Goal: Navigation & Orientation: Find specific page/section

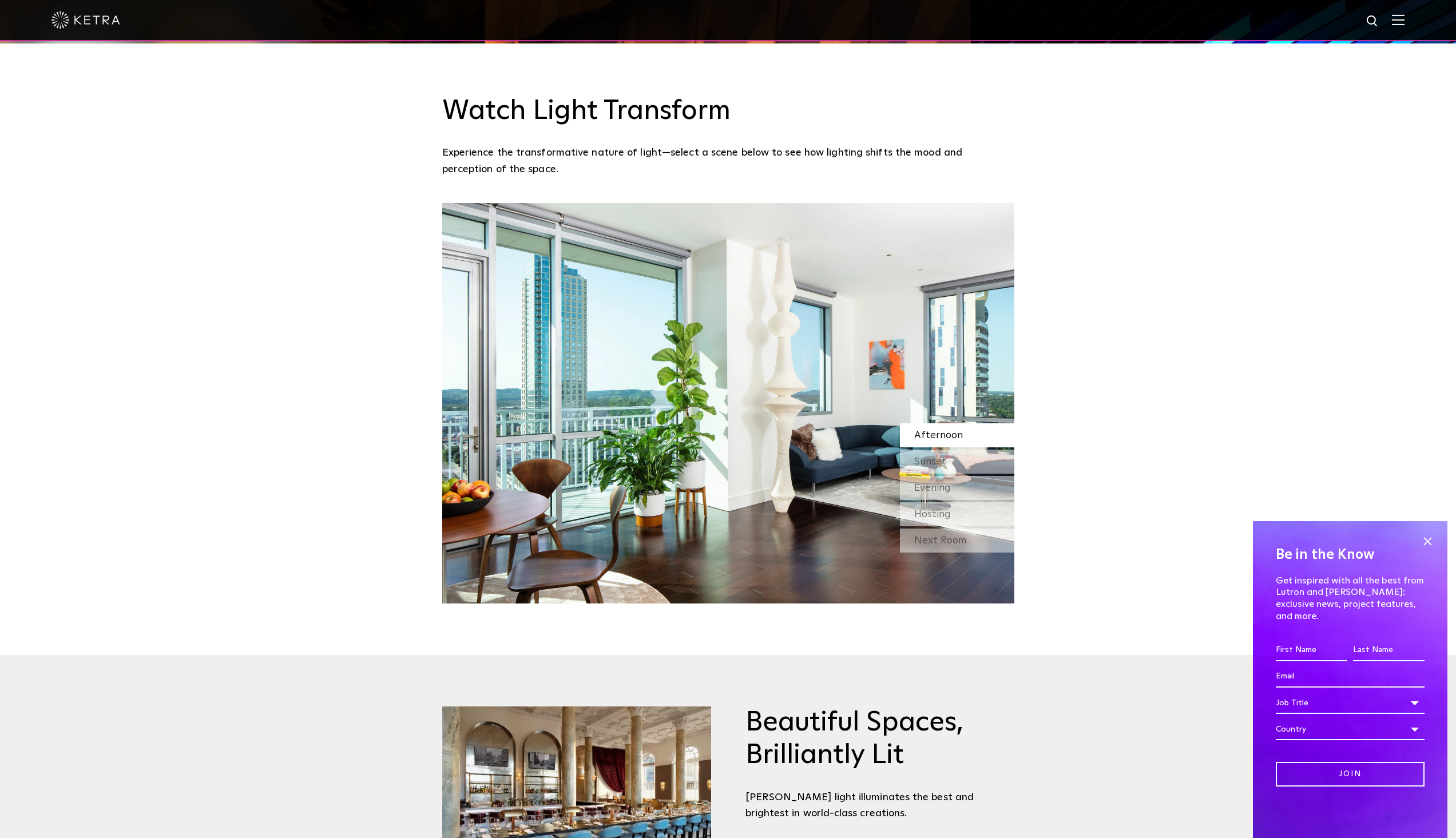
scroll to position [1259, 0]
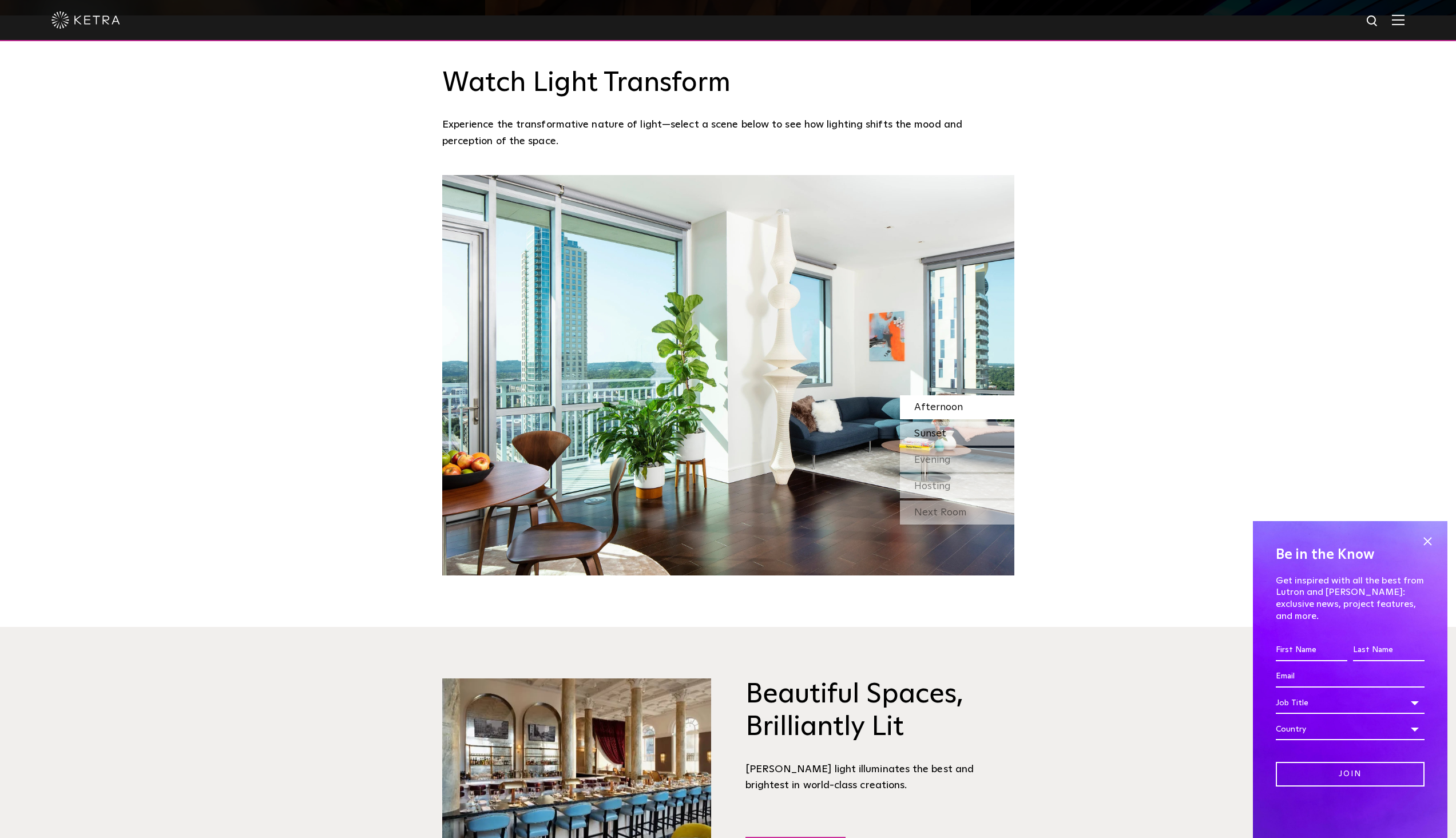
click at [932, 428] on span "Sunset" at bounding box center [930, 433] width 32 height 10
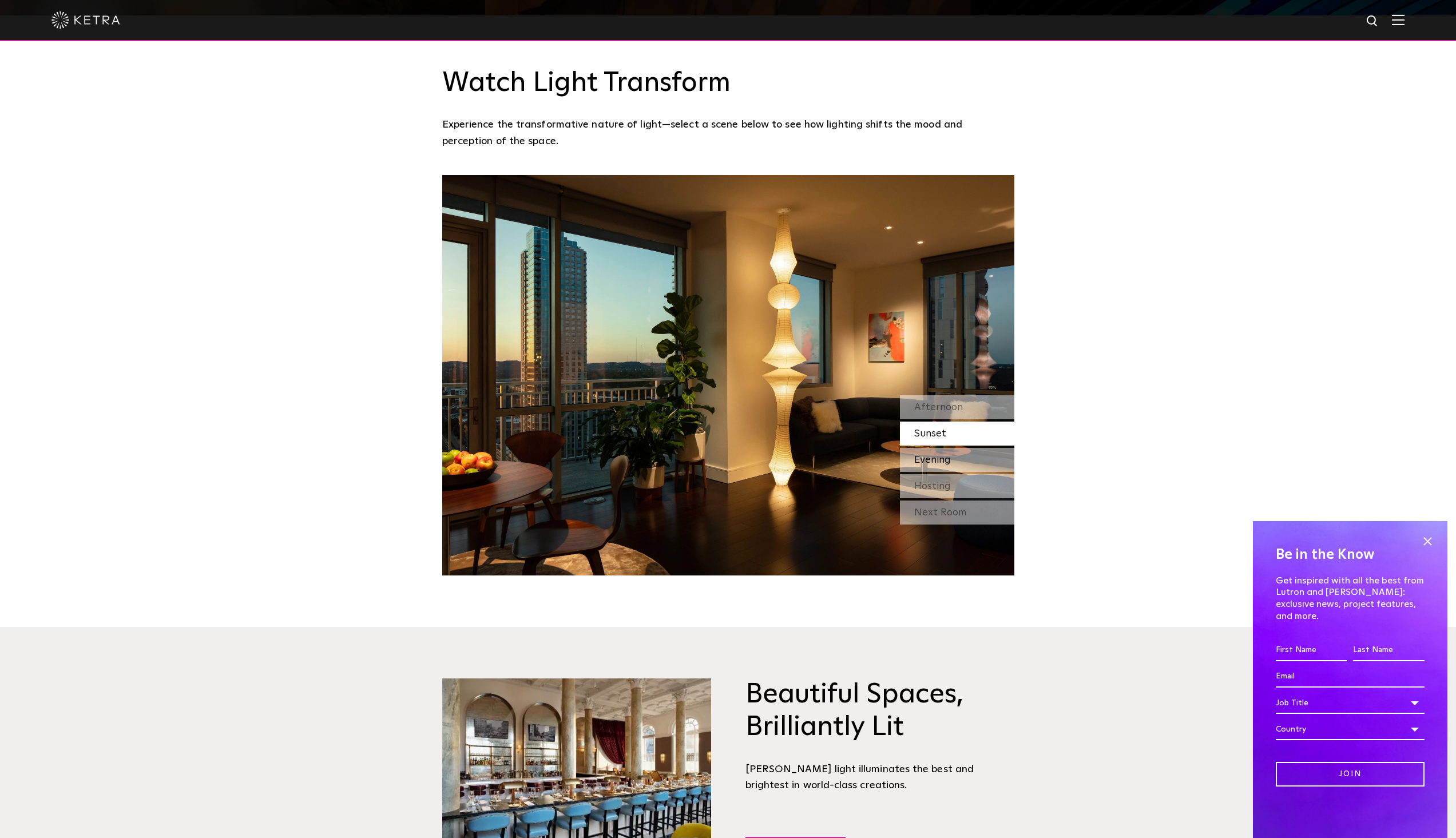
click at [932, 455] on span "Evening" at bounding box center [932, 460] width 37 height 10
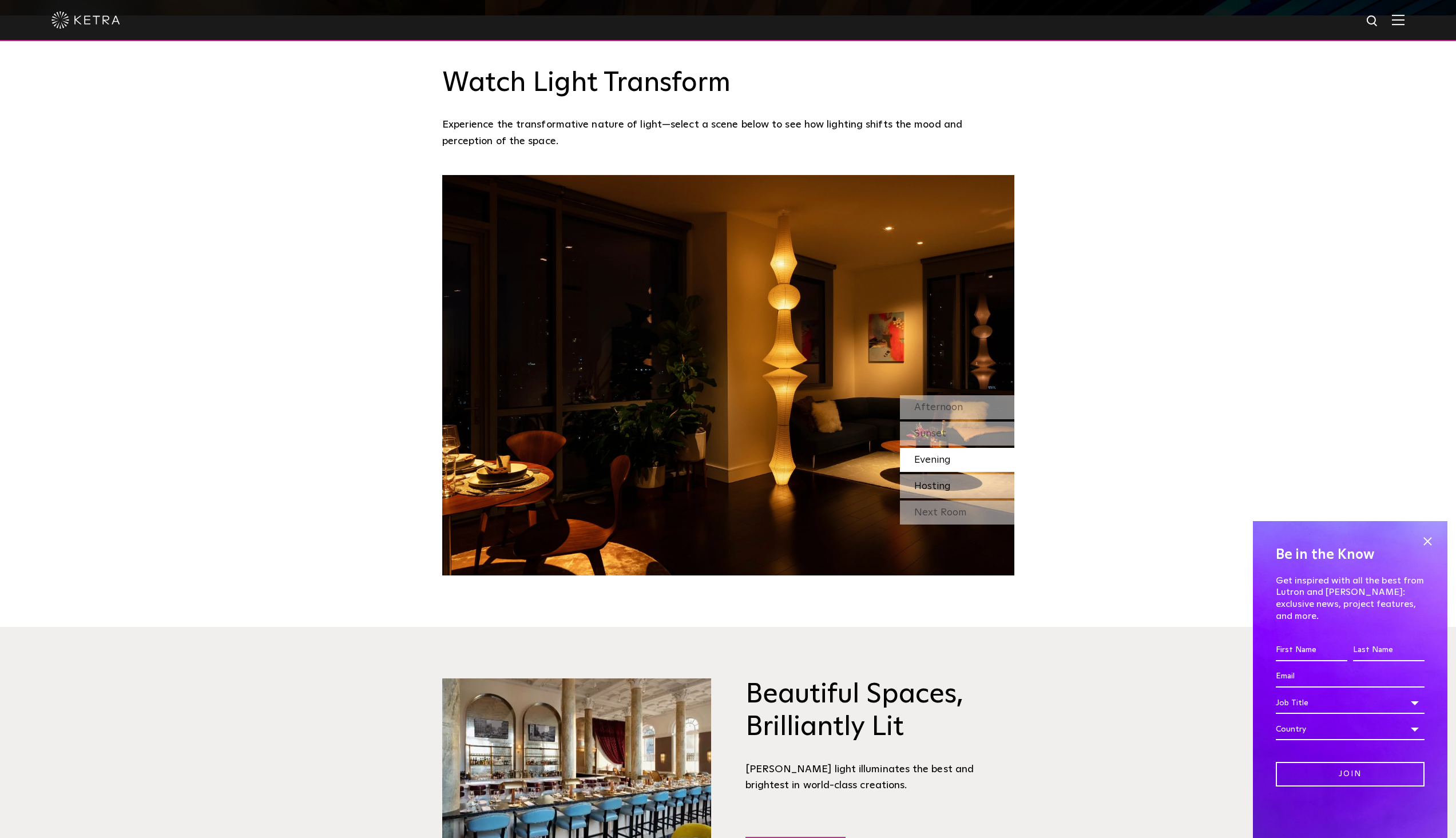
click at [929, 481] on span "Hosting" at bounding box center [932, 486] width 37 height 10
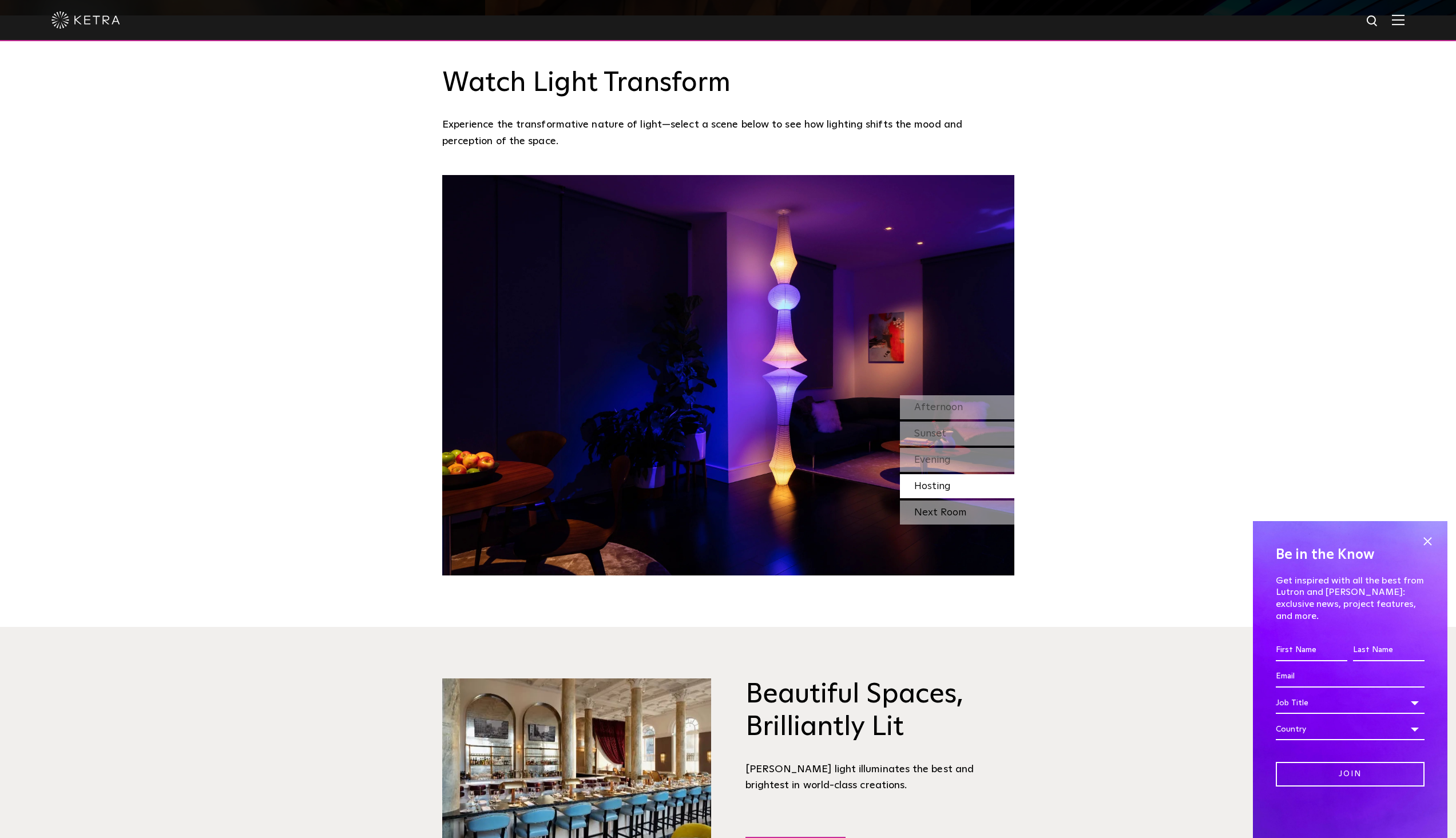
click at [928, 500] on div "Next Room" at bounding box center [957, 512] width 114 height 24
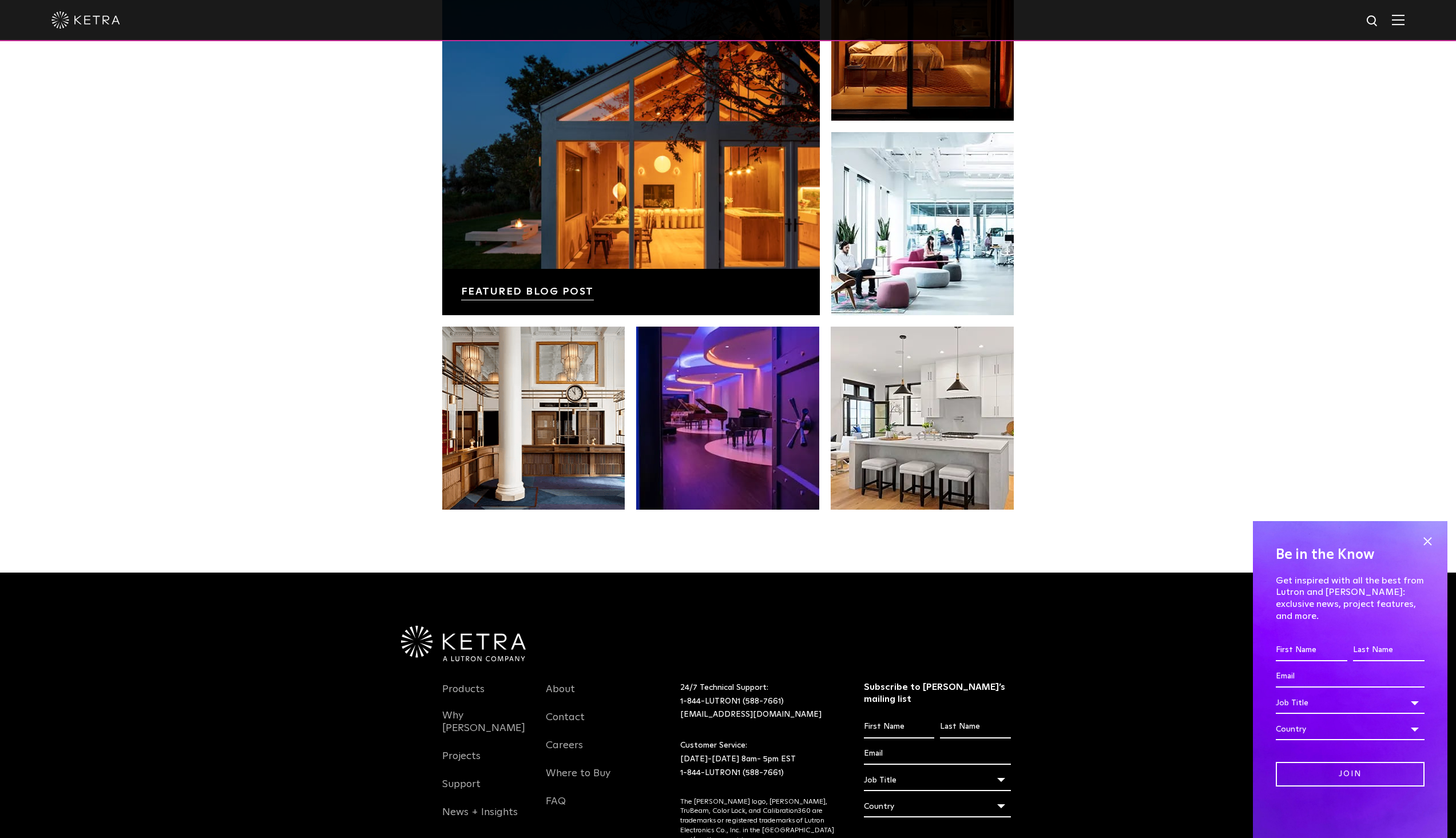
scroll to position [2407, 0]
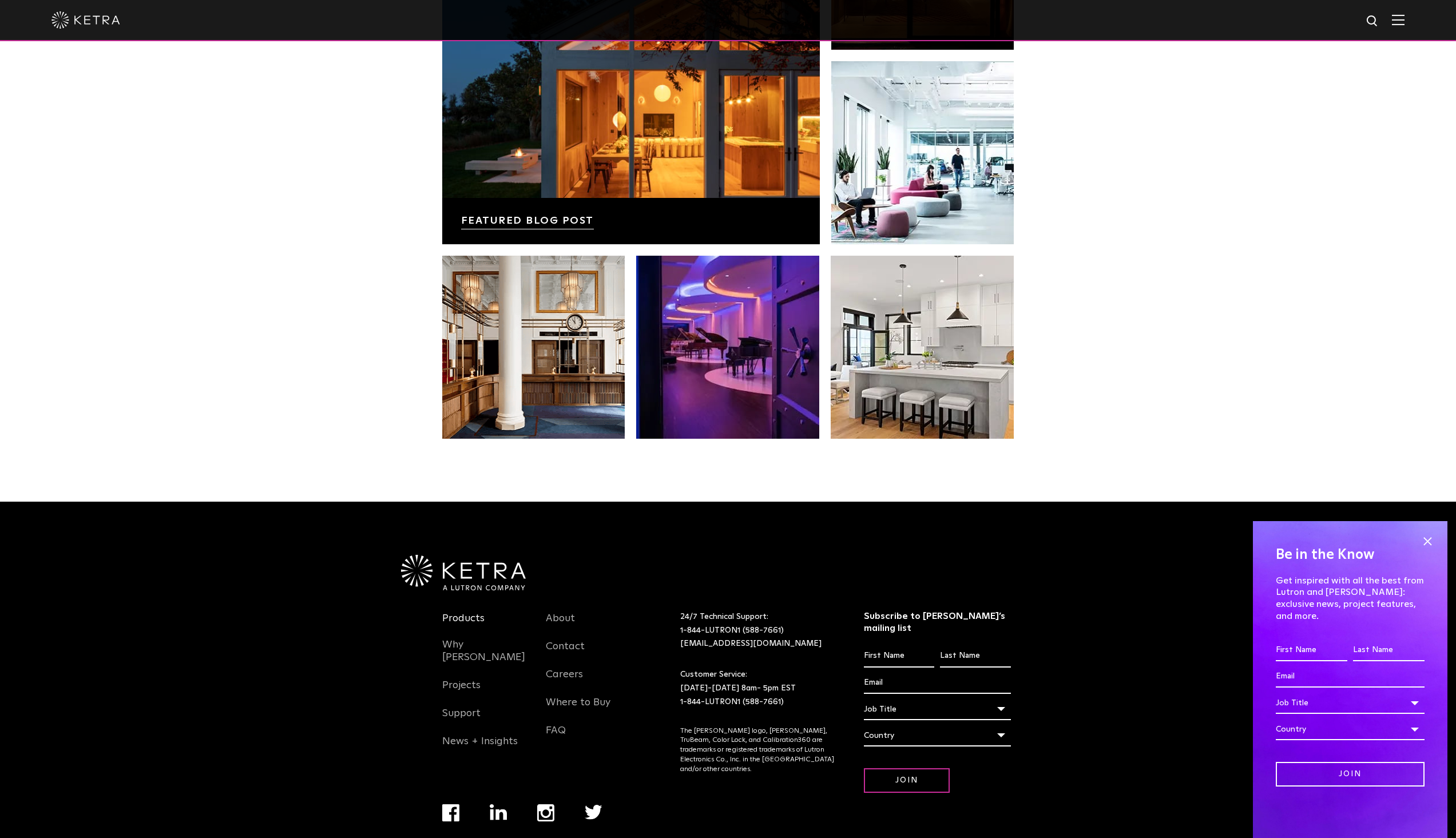
click at [466, 612] on link "Products" at bounding box center [463, 625] width 43 height 26
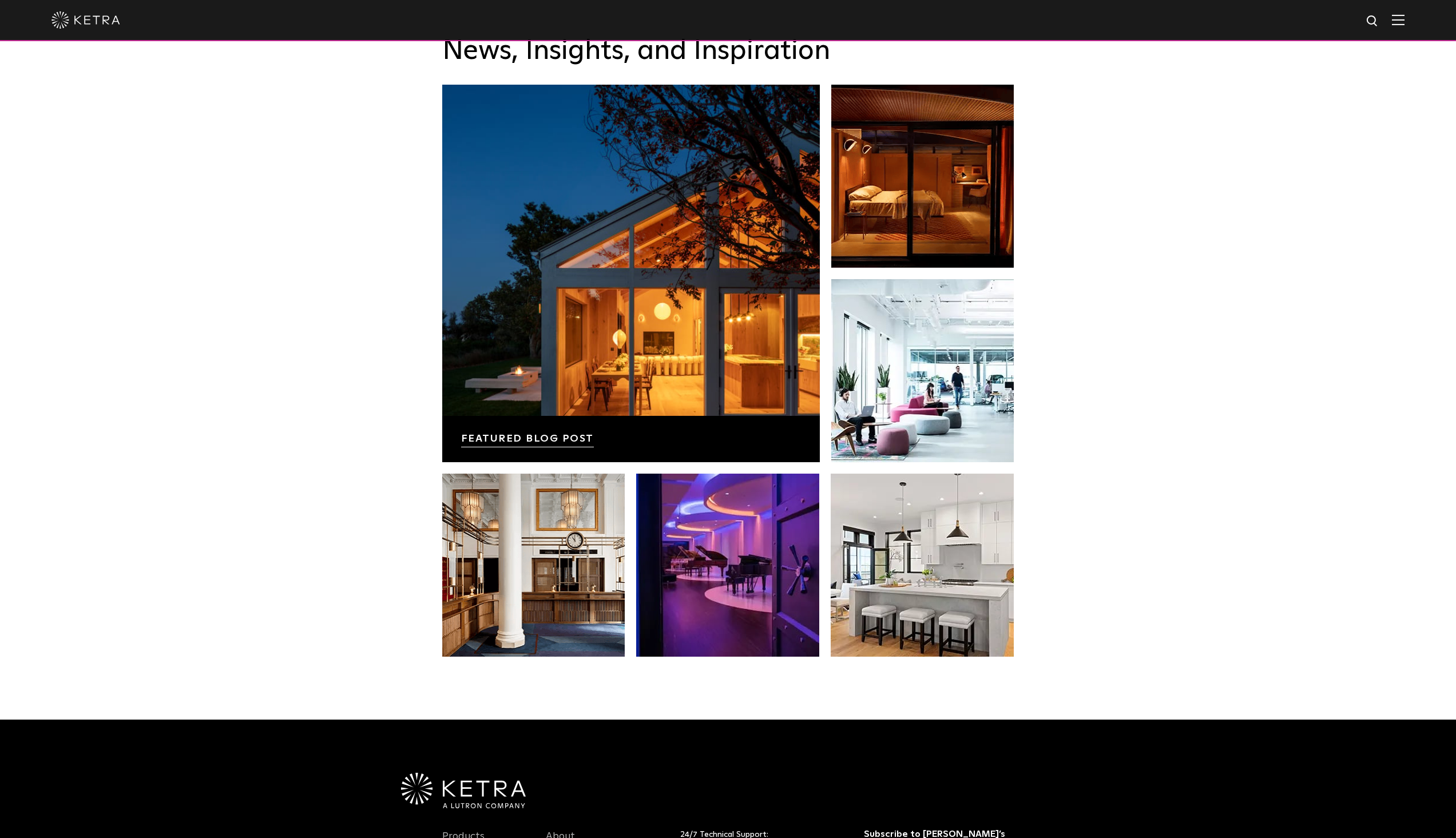
scroll to position [2407, 0]
